Goal: Contribute content: Add original content to the website for others to see

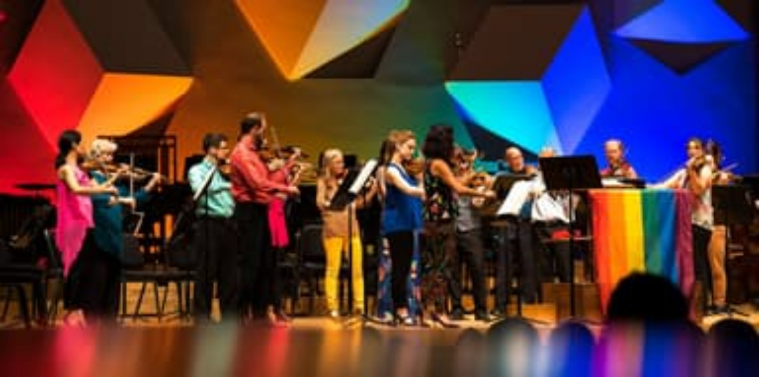
click at [41, 14] on icon "Home" at bounding box center [22, 15] width 38 height 19
click at [39, 12] on icon "Home" at bounding box center [28, 16] width 21 height 14
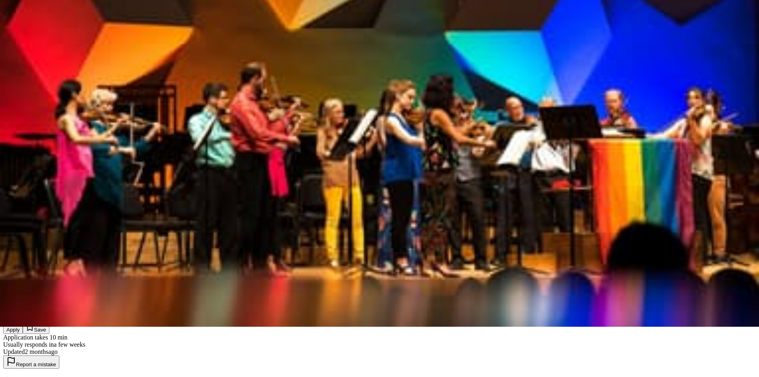
scroll to position [80, 0]
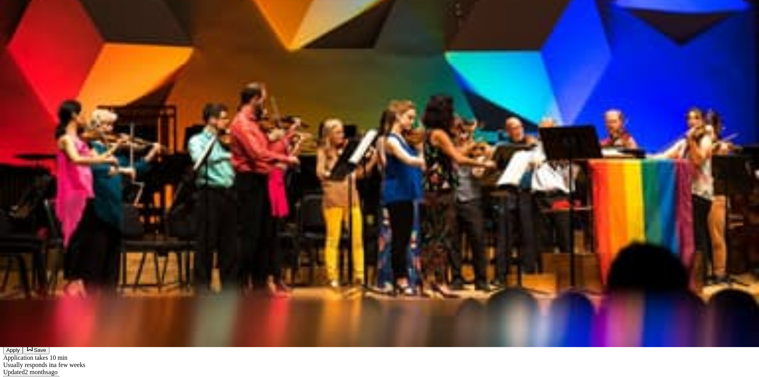
scroll to position [0, 0]
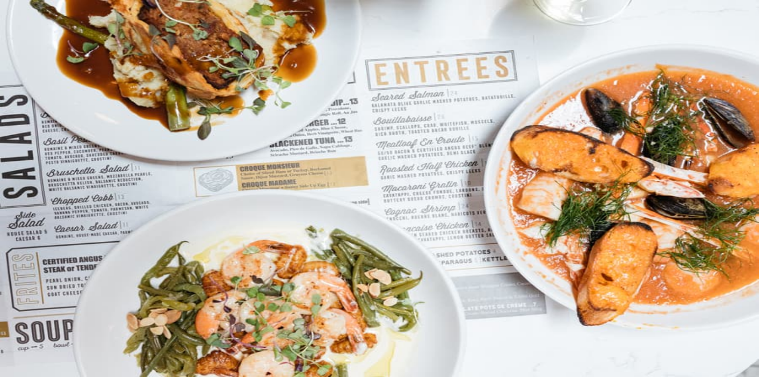
click at [122, 181] on div "👋 Hi [PERSON_NAME] In-Kind Create new event In-Kind donations Get food, beverag…" at bounding box center [379, 139] width 753 height 199
click at [58, 66] on button "Create new event" at bounding box center [30, 61] width 55 height 12
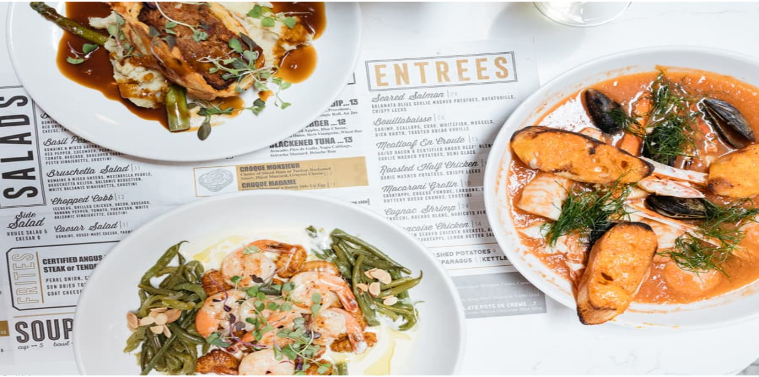
scroll to position [120, 0]
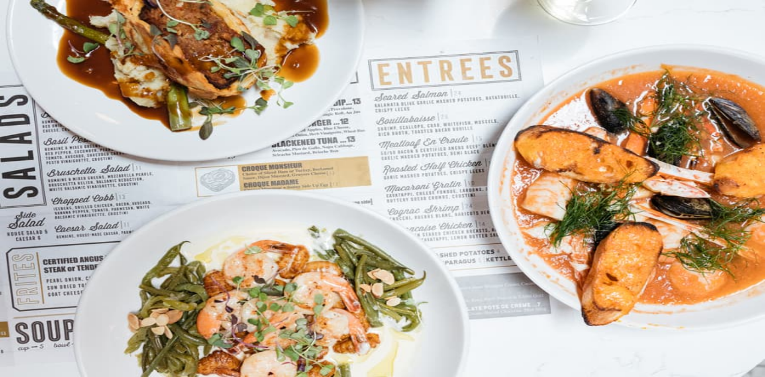
click at [19, 303] on button "button" at bounding box center [11, 309] width 16 height 13
